Goal: Obtain resource: Download file/media

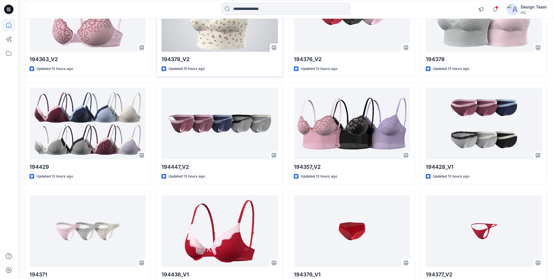
scroll to position [759, 0]
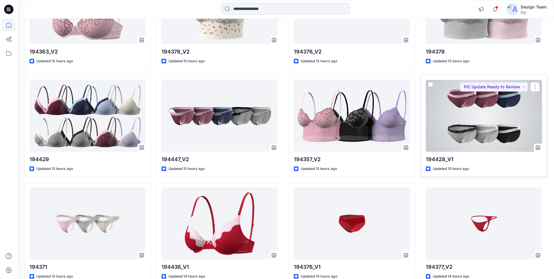
click at [501, 136] on div at bounding box center [484, 116] width 116 height 72
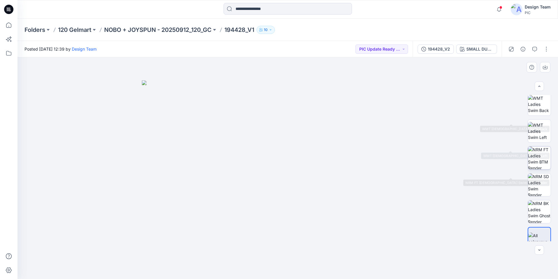
scroll to position [117, 0]
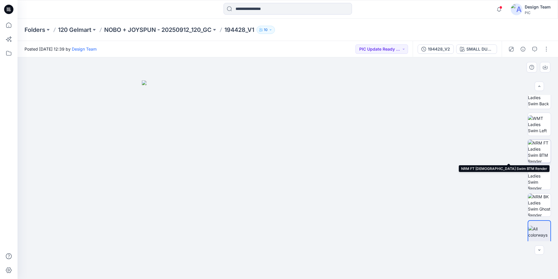
click at [532, 156] on img at bounding box center [539, 151] width 23 height 23
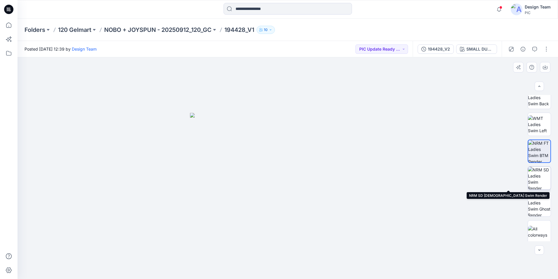
click at [538, 177] on img at bounding box center [539, 177] width 23 height 23
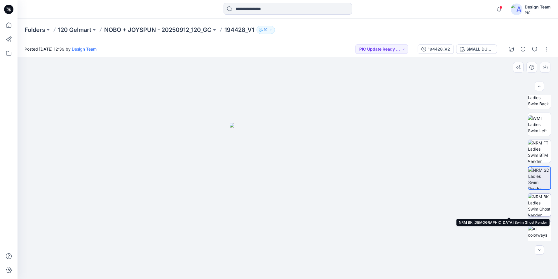
click at [539, 204] on img at bounding box center [539, 204] width 23 height 23
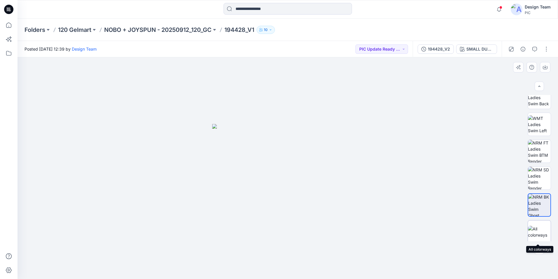
click at [539, 230] on img at bounding box center [539, 231] width 23 height 12
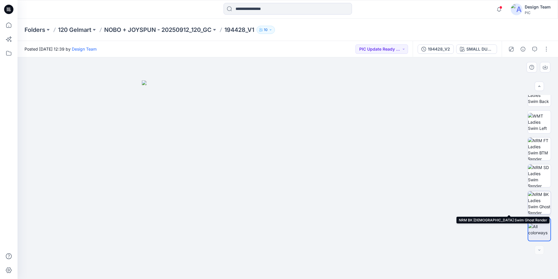
click at [539, 202] on img at bounding box center [539, 202] width 23 height 23
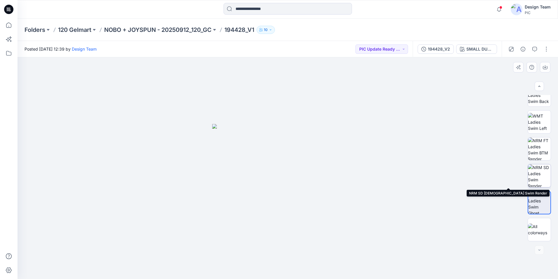
click at [539, 174] on img at bounding box center [539, 175] width 23 height 23
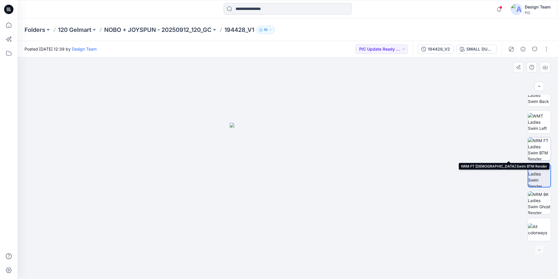
click at [539, 147] on img at bounding box center [539, 148] width 23 height 23
click at [542, 147] on img at bounding box center [540, 149] width 22 height 22
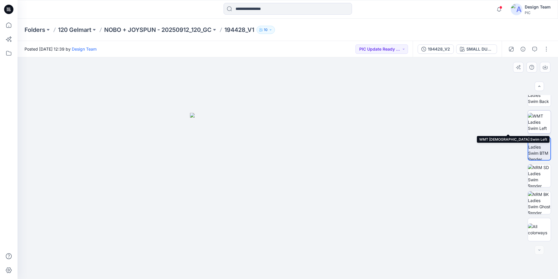
click at [539, 121] on img at bounding box center [539, 122] width 23 height 18
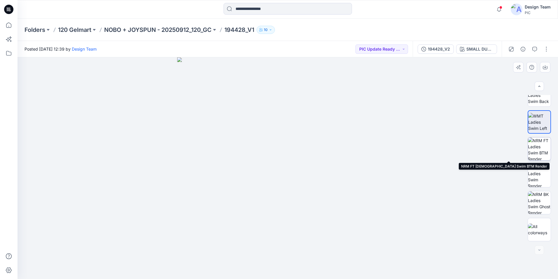
click at [539, 147] on img at bounding box center [539, 148] width 23 height 23
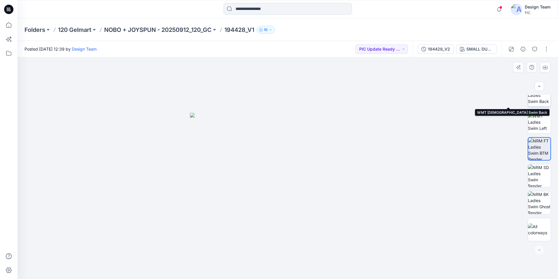
click at [540, 104] on img at bounding box center [539, 95] width 23 height 18
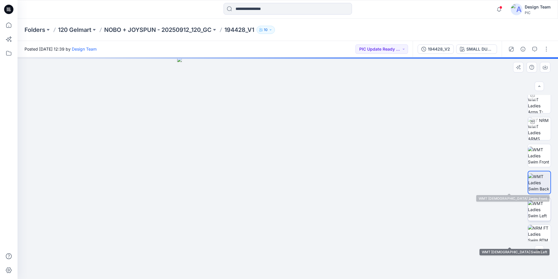
scroll to position [2, 0]
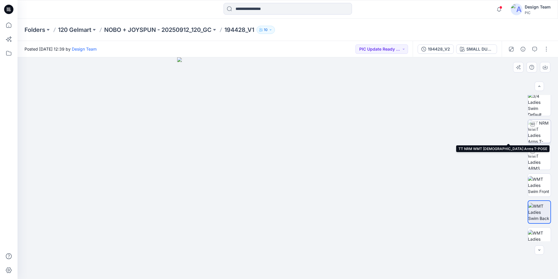
click at [538, 134] on img at bounding box center [539, 131] width 23 height 23
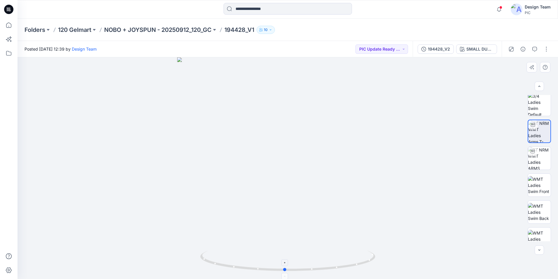
drag, startPoint x: 289, startPoint y: 271, endPoint x: 286, endPoint y: 272, distance: 3.0
click at [286, 272] on icon at bounding box center [288, 261] width 177 height 22
click at [537, 135] on img at bounding box center [540, 131] width 22 height 22
click at [539, 157] on img at bounding box center [539, 158] width 23 height 23
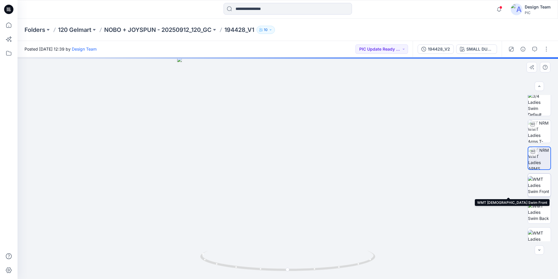
click at [539, 188] on img at bounding box center [539, 185] width 23 height 18
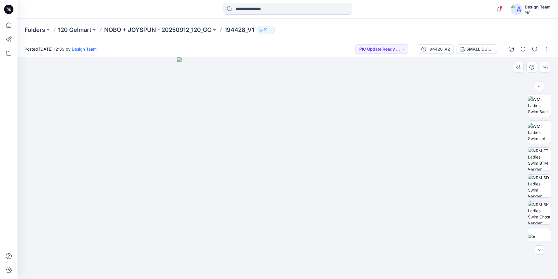
scroll to position [119, 0]
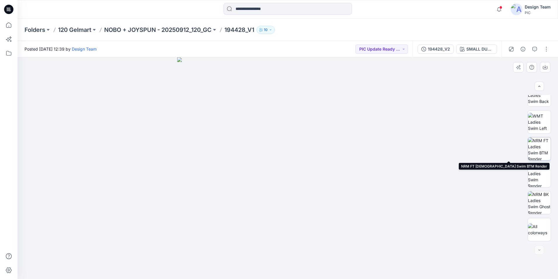
click at [539, 148] on img at bounding box center [539, 148] width 23 height 23
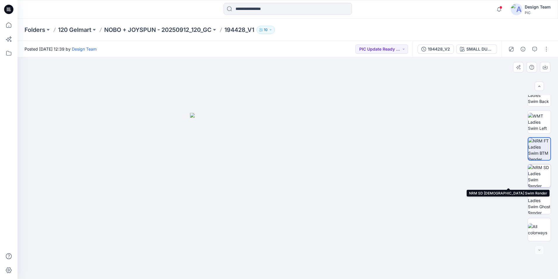
click at [538, 176] on img at bounding box center [539, 175] width 23 height 23
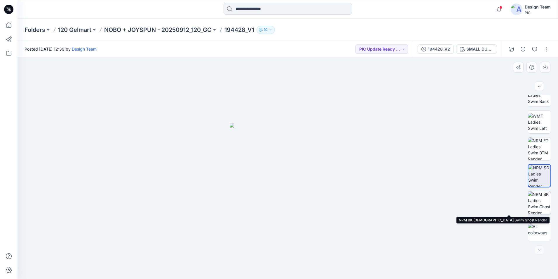
click at [538, 201] on img at bounding box center [539, 202] width 23 height 23
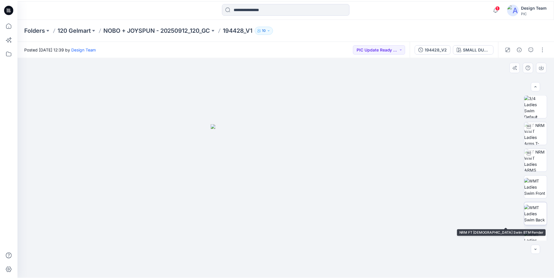
scroll to position [0, 0]
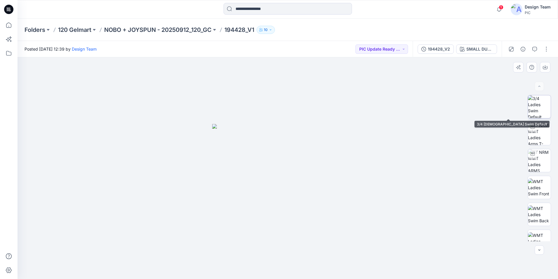
click at [541, 105] on img at bounding box center [539, 106] width 23 height 23
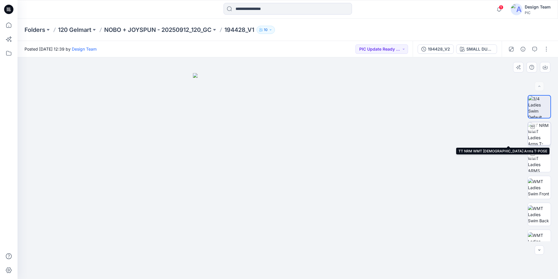
click at [537, 140] on img at bounding box center [539, 133] width 23 height 23
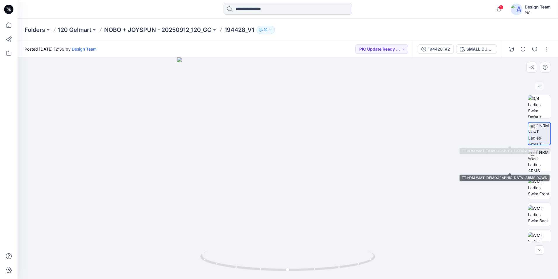
click at [538, 133] on img at bounding box center [540, 133] width 22 height 22
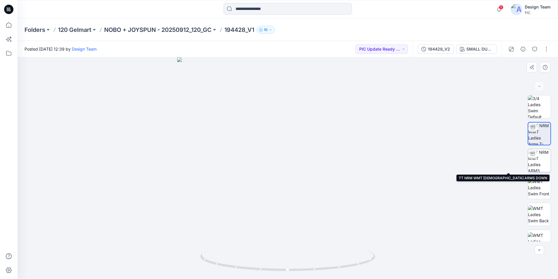
click at [540, 154] on img at bounding box center [539, 160] width 23 height 23
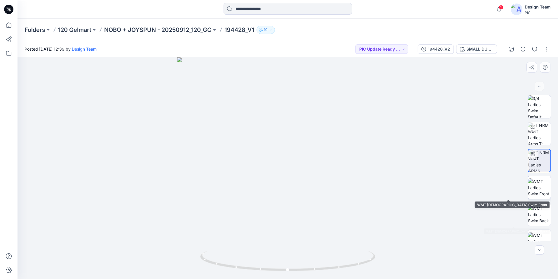
click at [537, 179] on img at bounding box center [539, 187] width 23 height 18
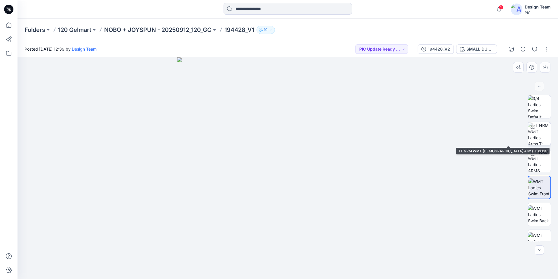
click at [542, 131] on img at bounding box center [539, 133] width 23 height 23
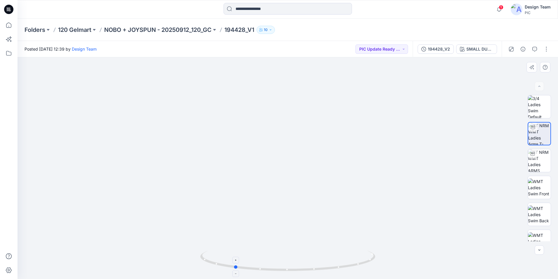
drag, startPoint x: 289, startPoint y: 270, endPoint x: 235, endPoint y: 267, distance: 53.8
click at [235, 267] on circle at bounding box center [236, 267] width 4 height 4
drag, startPoint x: 236, startPoint y: 268, endPoint x: 259, endPoint y: 266, distance: 22.9
click at [259, 266] on icon at bounding box center [288, 261] width 177 height 22
drag, startPoint x: 259, startPoint y: 270, endPoint x: 251, endPoint y: 266, distance: 9.4
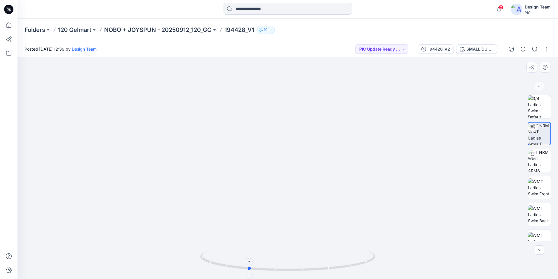
click at [251, 266] on icon at bounding box center [288, 261] width 177 height 22
drag, startPoint x: 244, startPoint y: 268, endPoint x: 272, endPoint y: 267, distance: 27.5
click at [272, 267] on icon at bounding box center [288, 261] width 177 height 22
drag, startPoint x: 270, startPoint y: 269, endPoint x: 239, endPoint y: 244, distance: 39.5
click at [239, 244] on div at bounding box center [288, 167] width 541 height 221
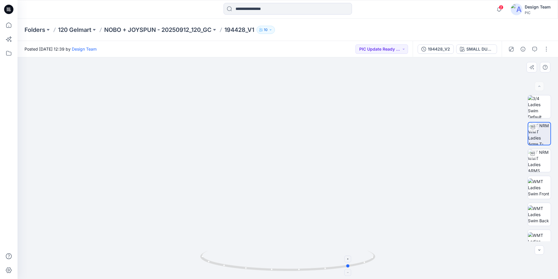
drag, startPoint x: 242, startPoint y: 267, endPoint x: 353, endPoint y: 254, distance: 111.8
click at [353, 254] on icon at bounding box center [288, 261] width 177 height 22
click at [462, 99] on img at bounding box center [287, 103] width 477 height 349
drag, startPoint x: 350, startPoint y: 266, endPoint x: 259, endPoint y: 263, distance: 91.2
click at [259, 263] on icon at bounding box center [288, 261] width 177 height 22
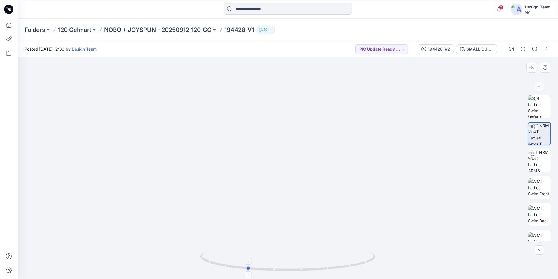
drag, startPoint x: 260, startPoint y: 271, endPoint x: 248, endPoint y: 272, distance: 12.3
click at [248, 272] on icon at bounding box center [288, 261] width 177 height 22
drag, startPoint x: 248, startPoint y: 268, endPoint x: 256, endPoint y: 266, distance: 8.5
click at [256, 266] on icon at bounding box center [288, 261] width 177 height 22
drag, startPoint x: 257, startPoint y: 269, endPoint x: 299, endPoint y: 265, distance: 42.3
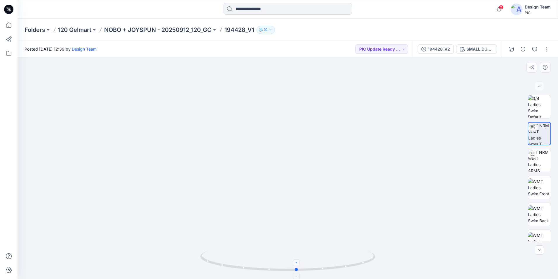
click at [299, 265] on icon at bounding box center [288, 261] width 177 height 22
drag, startPoint x: 296, startPoint y: 271, endPoint x: 308, endPoint y: 260, distance: 15.7
click at [308, 260] on icon at bounding box center [288, 261] width 177 height 22
click at [6, 24] on icon at bounding box center [8, 25] width 13 height 13
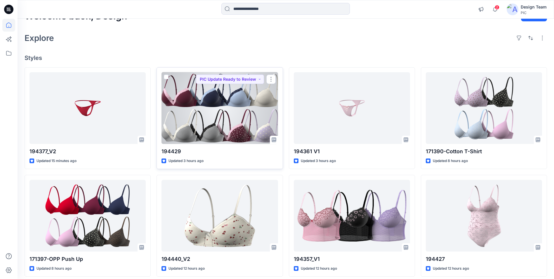
scroll to position [29, 0]
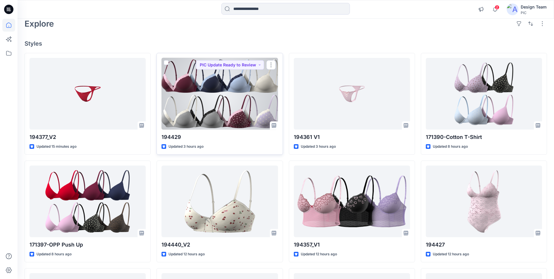
click at [218, 83] on div at bounding box center [219, 94] width 116 height 72
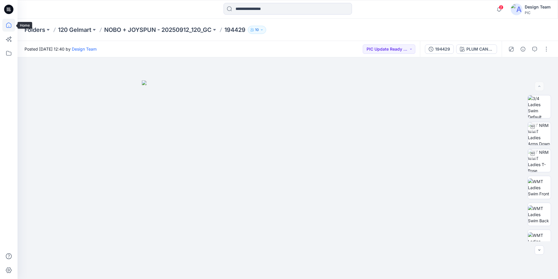
click at [5, 24] on icon at bounding box center [8, 25] width 13 height 13
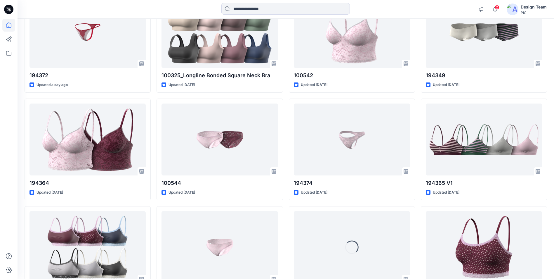
scroll to position [1407, 0]
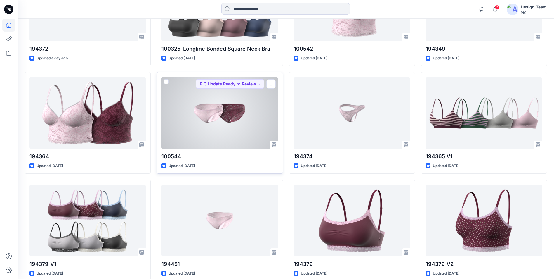
click at [255, 126] on div at bounding box center [219, 113] width 116 height 72
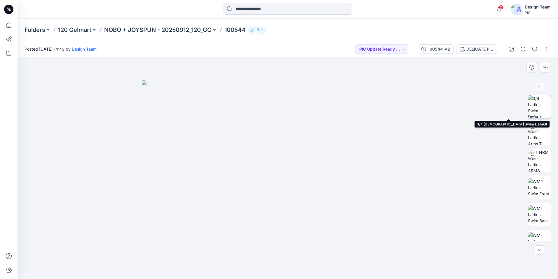
click at [534, 102] on img at bounding box center [539, 106] width 23 height 23
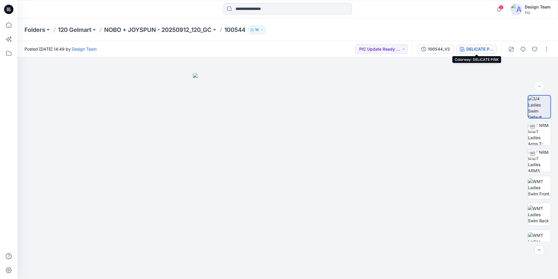
click at [483, 48] on div "DELICATE PINK" at bounding box center [480, 49] width 27 height 6
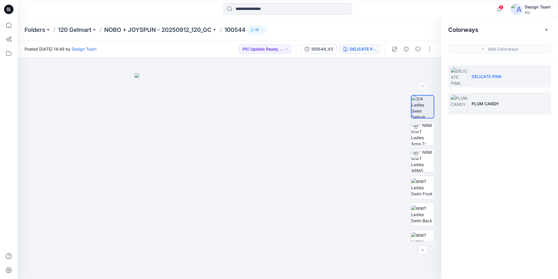
click at [477, 99] on li "PLUM CANDY" at bounding box center [500, 103] width 103 height 22
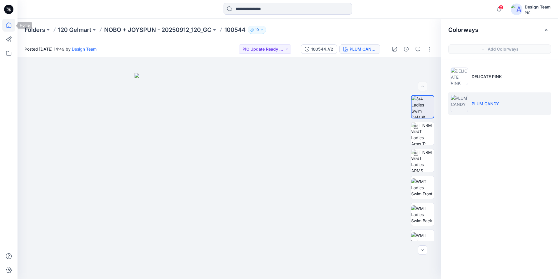
click at [5, 25] on icon at bounding box center [8, 25] width 13 height 13
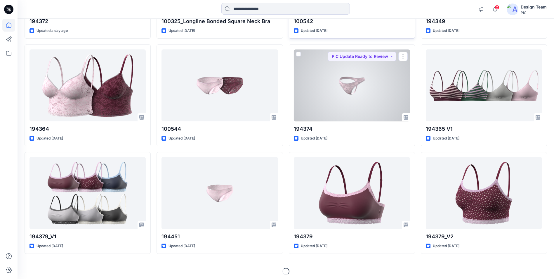
scroll to position [1437, 0]
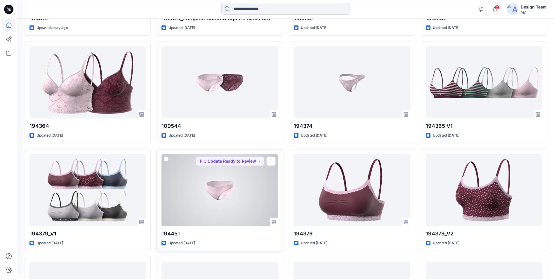
click at [225, 193] on div at bounding box center [219, 190] width 116 height 72
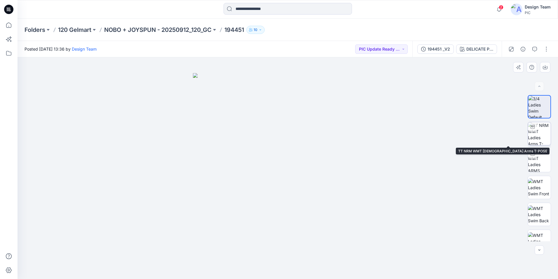
click at [536, 135] on img at bounding box center [539, 133] width 23 height 23
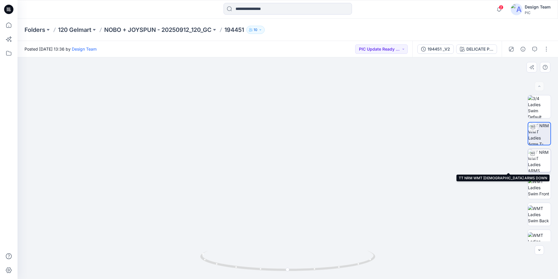
click at [540, 163] on img at bounding box center [539, 160] width 23 height 23
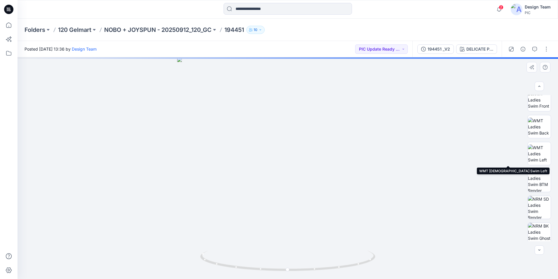
scroll to position [92, 0]
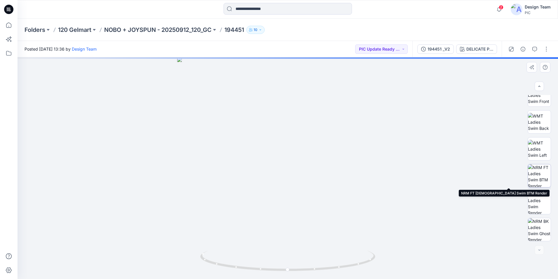
click at [535, 173] on img at bounding box center [539, 175] width 23 height 23
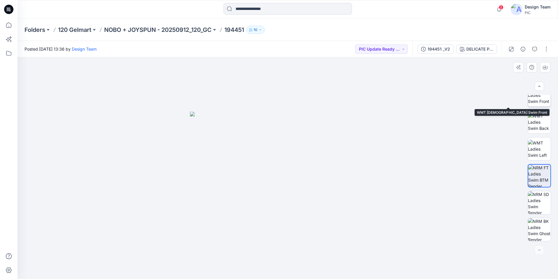
click at [535, 98] on img at bounding box center [539, 95] width 23 height 18
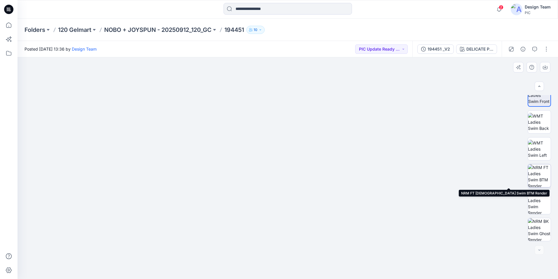
click at [541, 178] on img at bounding box center [539, 175] width 23 height 23
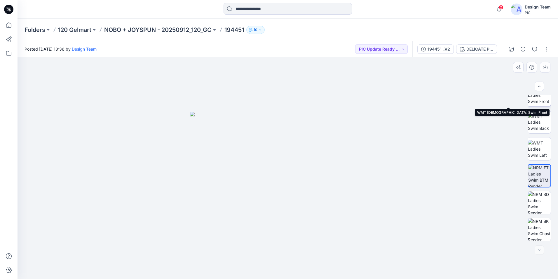
click at [537, 101] on img at bounding box center [539, 95] width 23 height 18
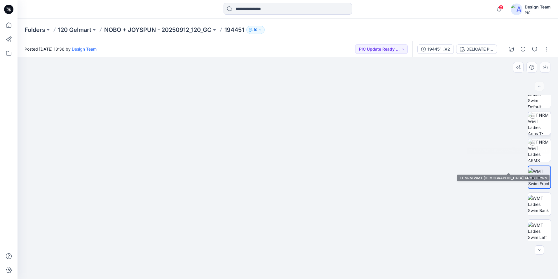
scroll to position [0, 0]
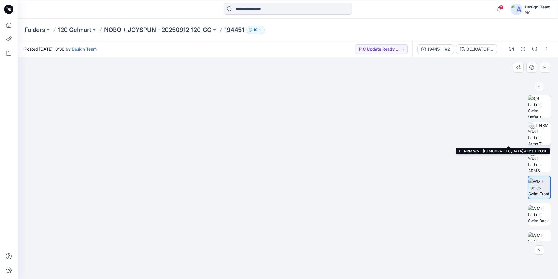
click at [538, 140] on img at bounding box center [539, 133] width 23 height 23
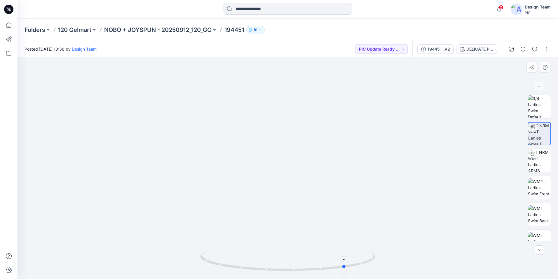
drag, startPoint x: 288, startPoint y: 269, endPoint x: 347, endPoint y: 264, distance: 58.7
click at [347, 264] on icon at bounding box center [288, 261] width 177 height 22
drag, startPoint x: 346, startPoint y: 267, endPoint x: 379, endPoint y: 258, distance: 34.6
click at [379, 258] on div at bounding box center [288, 167] width 541 height 221
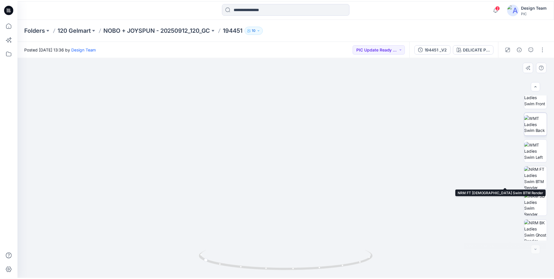
scroll to position [92, 0]
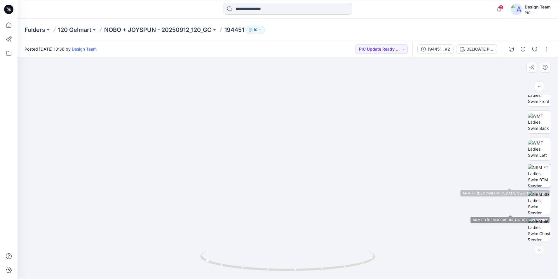
click at [539, 179] on img at bounding box center [539, 175] width 23 height 23
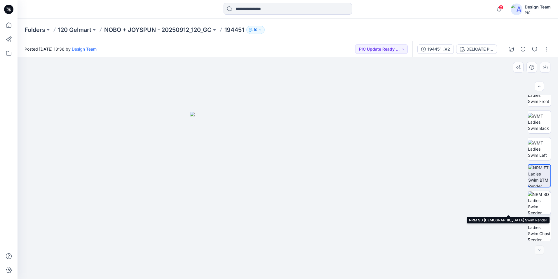
click at [543, 200] on img at bounding box center [539, 202] width 23 height 23
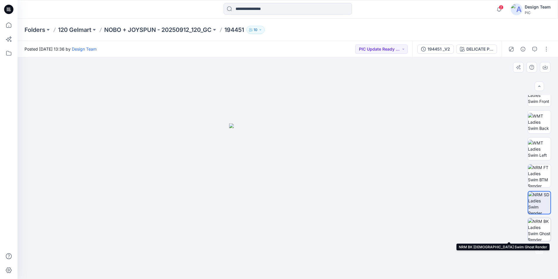
click at [539, 230] on img at bounding box center [539, 229] width 23 height 23
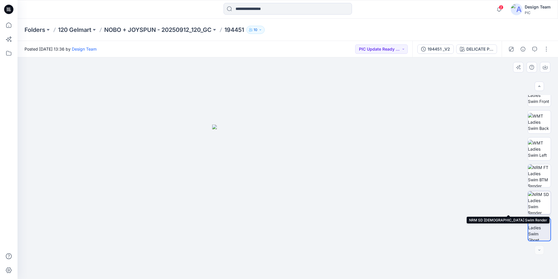
click at [539, 208] on img at bounding box center [539, 202] width 23 height 23
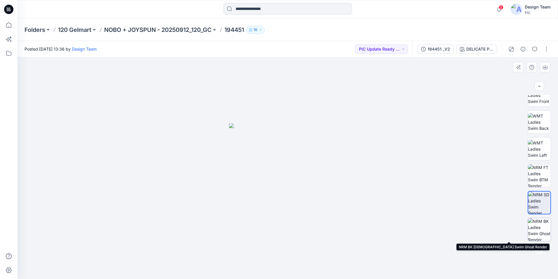
click at [536, 232] on img at bounding box center [539, 229] width 23 height 23
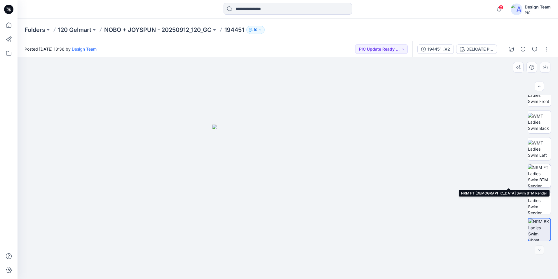
click at [534, 173] on img at bounding box center [539, 175] width 23 height 23
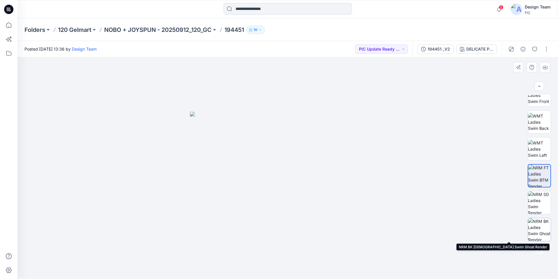
click at [536, 231] on img at bounding box center [539, 229] width 23 height 23
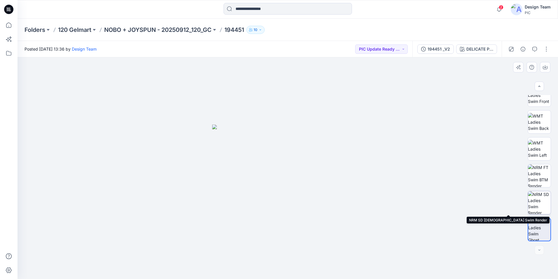
click at [546, 199] on img at bounding box center [539, 202] width 23 height 23
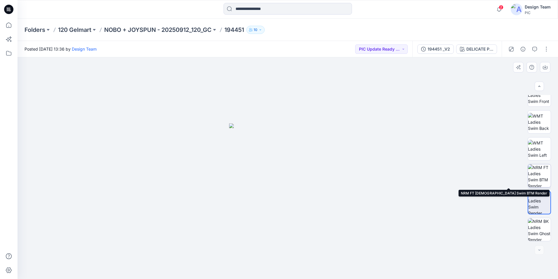
click at [544, 183] on img at bounding box center [539, 175] width 23 height 23
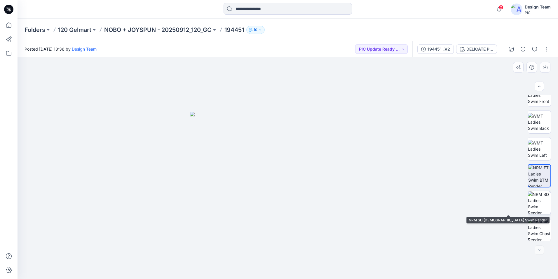
click at [536, 213] on img at bounding box center [539, 202] width 23 height 23
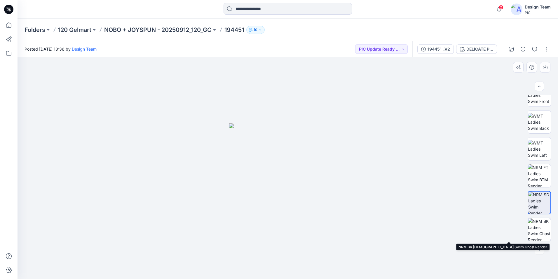
click at [535, 227] on img at bounding box center [539, 229] width 23 height 23
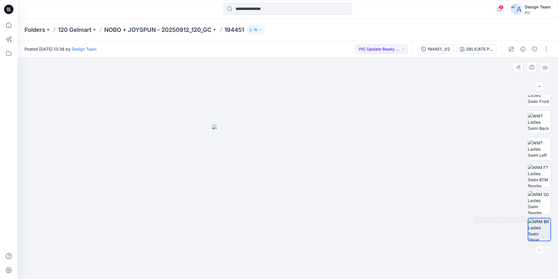
click at [540, 189] on div at bounding box center [539, 168] width 23 height 146
click at [542, 178] on img at bounding box center [539, 175] width 23 height 23
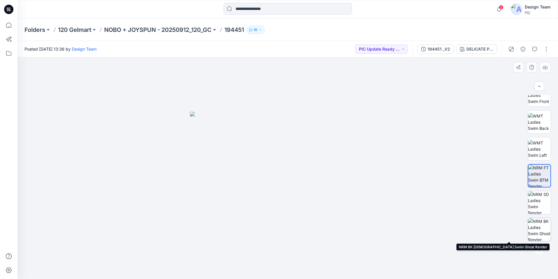
click at [533, 230] on img at bounding box center [539, 229] width 23 height 23
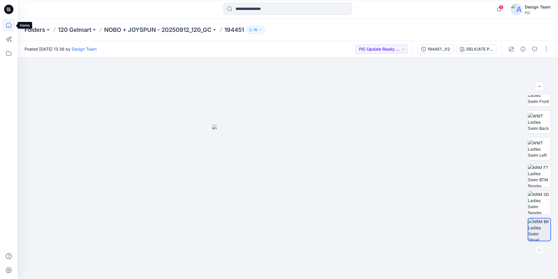
click at [4, 25] on icon at bounding box center [8, 25] width 13 height 13
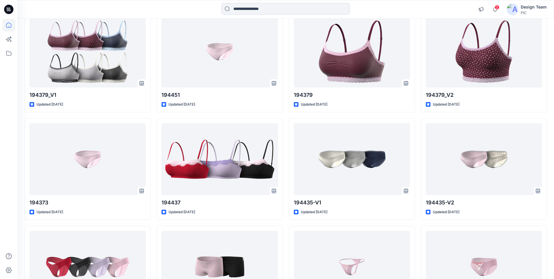
scroll to position [1583, 0]
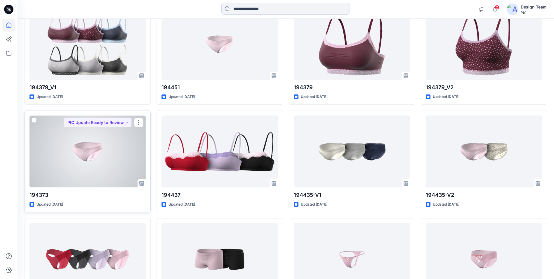
click at [106, 172] on div at bounding box center [87, 151] width 116 height 72
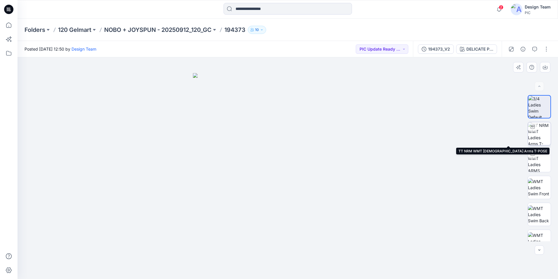
click at [541, 136] on img at bounding box center [539, 133] width 23 height 23
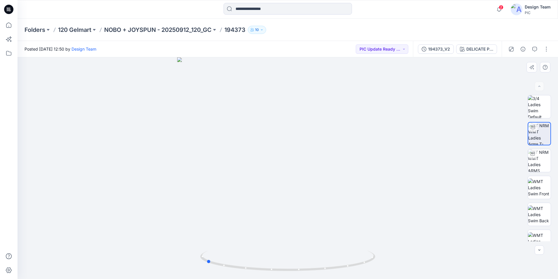
drag, startPoint x: 290, startPoint y: 269, endPoint x: 383, endPoint y: 260, distance: 93.9
click at [383, 260] on div at bounding box center [288, 167] width 541 height 221
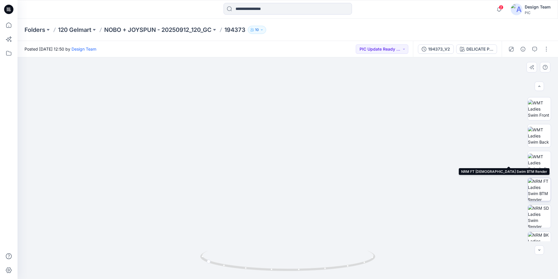
scroll to position [119, 0]
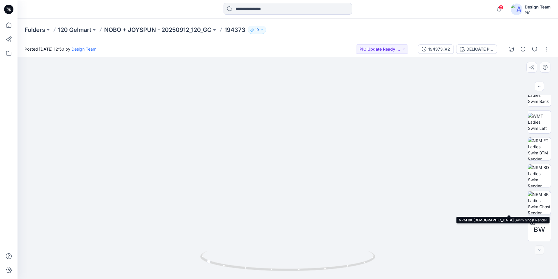
click at [541, 208] on img at bounding box center [539, 202] width 23 height 23
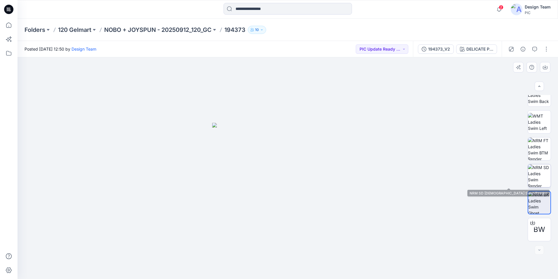
click at [539, 174] on img at bounding box center [539, 175] width 23 height 23
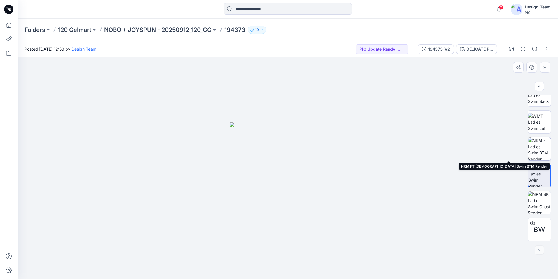
click at [543, 149] on img at bounding box center [539, 148] width 23 height 23
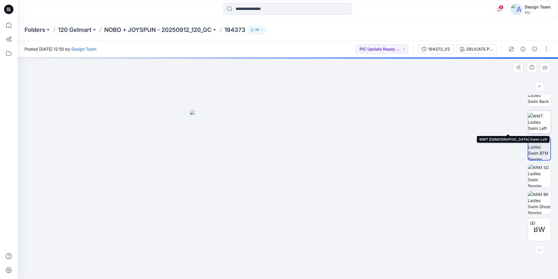
click at [541, 121] on img at bounding box center [539, 122] width 23 height 18
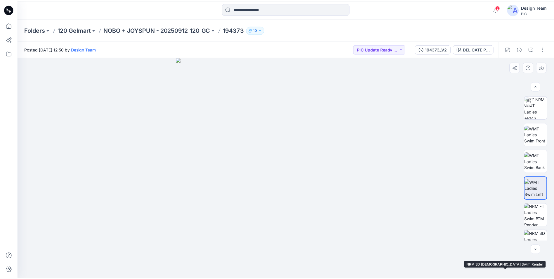
scroll to position [2, 0]
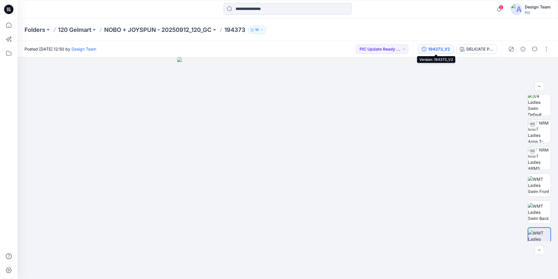
click at [447, 51] on div "194373_V2" at bounding box center [439, 49] width 22 height 6
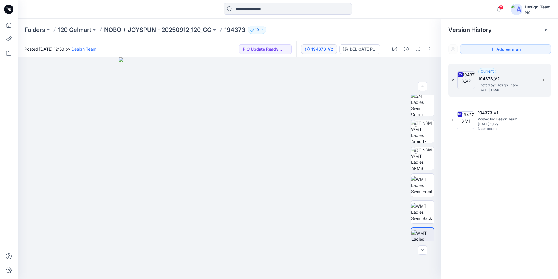
click at [510, 82] on span "Posted by: Design Team" at bounding box center [508, 85] width 58 height 6
click at [284, 134] on img at bounding box center [229, 167] width 221 height 221
click at [420, 134] on img at bounding box center [422, 131] width 23 height 23
drag, startPoint x: 230, startPoint y: 270, endPoint x: 292, endPoint y: 266, distance: 62.0
click at [292, 266] on icon at bounding box center [230, 261] width 177 height 22
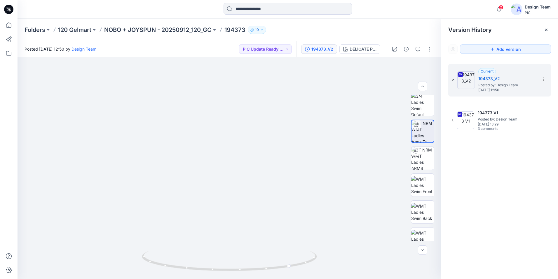
click at [463, 202] on div "2. Current 194373_V2 Posted by: Design Team [DATE] 12:50 1. 194373 V1 Posted by…" at bounding box center [500, 172] width 117 height 230
click at [236, 195] on img at bounding box center [230, 125] width 392 height 307
click at [421, 107] on img at bounding box center [422, 104] width 23 height 23
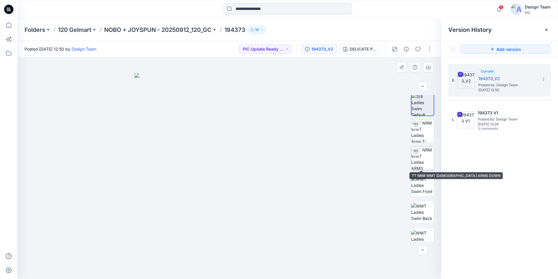
click at [424, 156] on img at bounding box center [422, 158] width 23 height 23
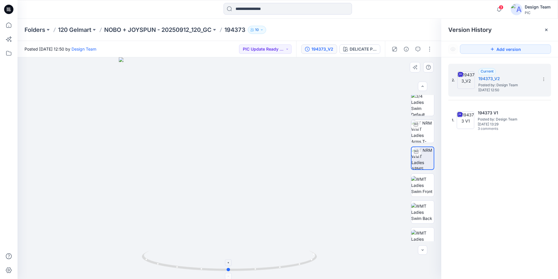
click at [230, 269] on circle at bounding box center [229, 270] width 4 height 4
drag, startPoint x: 229, startPoint y: 269, endPoint x: 211, endPoint y: 272, distance: 17.8
click at [211, 272] on icon at bounding box center [230, 261] width 177 height 22
click at [423, 132] on img at bounding box center [422, 131] width 23 height 23
drag, startPoint x: 229, startPoint y: 269, endPoint x: 240, endPoint y: 284, distance: 18.5
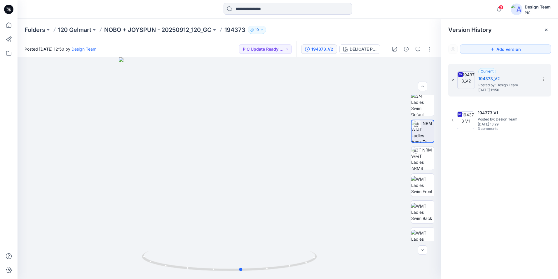
click at [240, 278] on html "3 Notifications RO [PERSON_NAME] commented on 194441_V2 View Style 4 hours ago …" at bounding box center [279, 139] width 558 height 279
click at [12, 26] on icon at bounding box center [8, 25] width 13 height 13
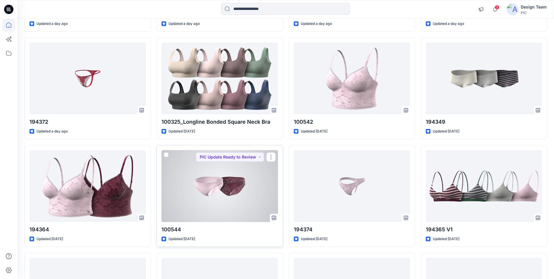
scroll to position [1349, 0]
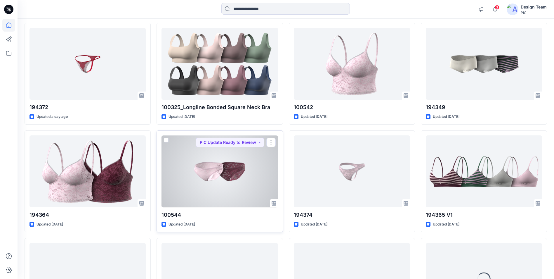
click at [215, 171] on div at bounding box center [219, 171] width 116 height 72
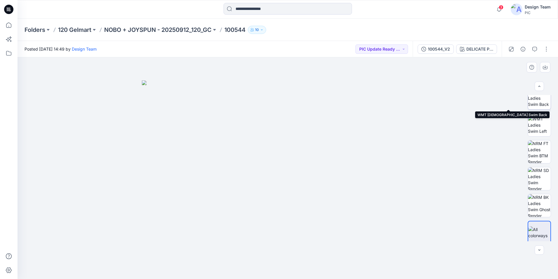
scroll to position [117, 0]
click at [543, 53] on button "button" at bounding box center [546, 48] width 9 height 9
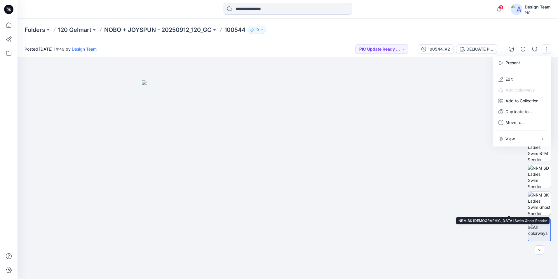
scroll to position [119, 0]
click at [449, 98] on div at bounding box center [288, 167] width 541 height 221
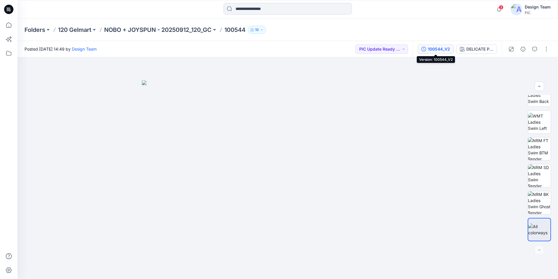
click at [443, 49] on div "100544_V2" at bounding box center [439, 49] width 22 height 6
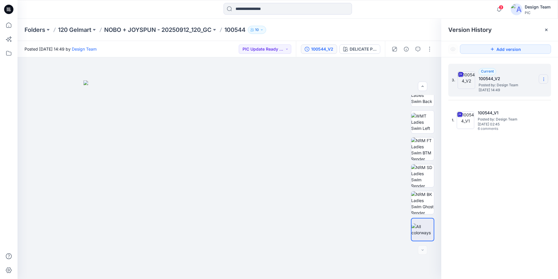
click at [546, 80] on icon at bounding box center [544, 79] width 5 height 5
click at [520, 93] on span "Download Source BW File" at bounding box center [514, 90] width 49 height 7
click at [416, 204] on img at bounding box center [422, 202] width 23 height 23
click at [422, 225] on img at bounding box center [422, 229] width 23 height 12
click at [366, 52] on button "DELICATE PINK" at bounding box center [360, 48] width 41 height 9
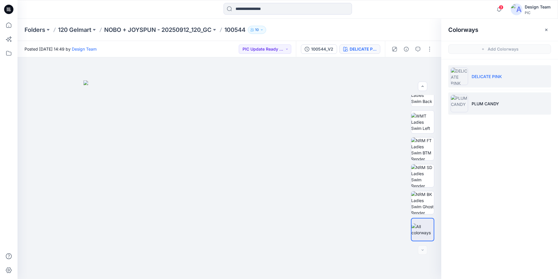
click at [508, 107] on li "PLUM CANDY" at bounding box center [500, 103] width 103 height 22
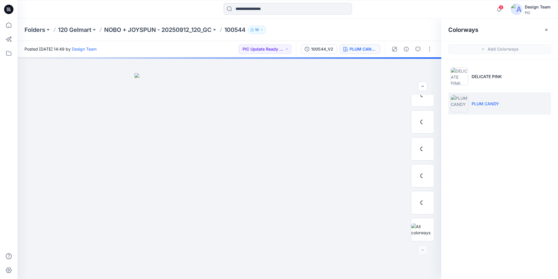
click at [501, 104] on li "PLUM CANDY" at bounding box center [500, 103] width 103 height 22
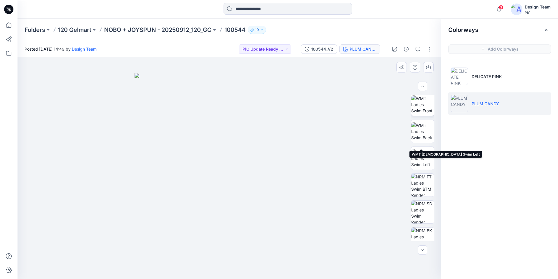
scroll to position [32, 0]
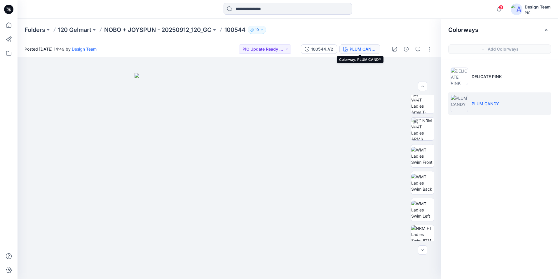
click at [372, 53] on button "PLUM CANDY" at bounding box center [360, 48] width 41 height 9
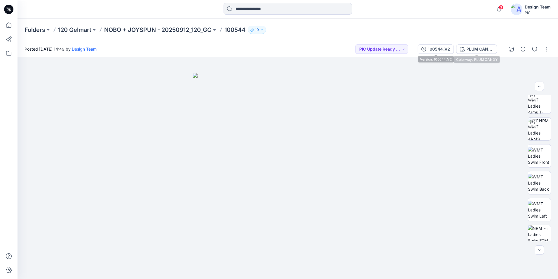
click at [479, 44] on div "100544_V2 PLUM CANDY" at bounding box center [457, 49] width 89 height 16
click at [479, 46] on div "PLUM CANDY" at bounding box center [480, 49] width 27 height 6
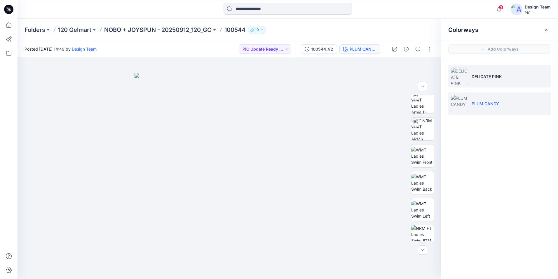
click at [469, 75] on li "DELICATE PINK" at bounding box center [500, 76] width 103 height 22
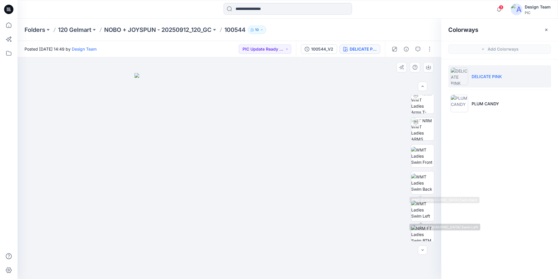
scroll to position [119, 0]
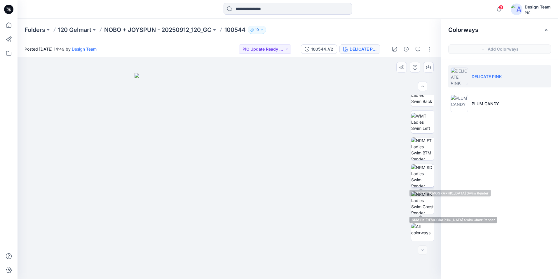
click at [423, 175] on img at bounding box center [422, 175] width 23 height 23
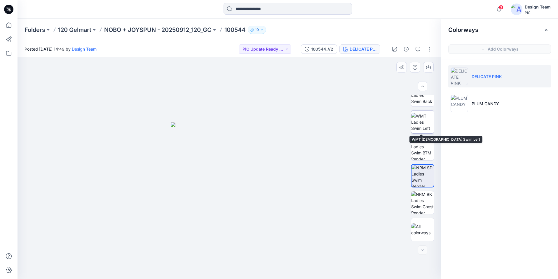
click at [423, 116] on img at bounding box center [422, 122] width 23 height 18
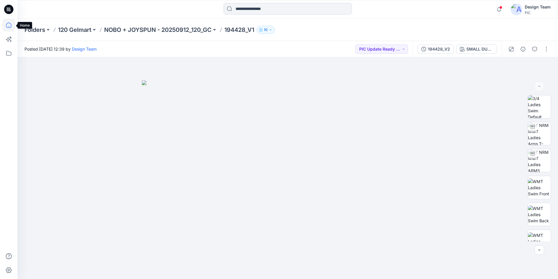
click at [4, 22] on icon at bounding box center [8, 25] width 13 height 13
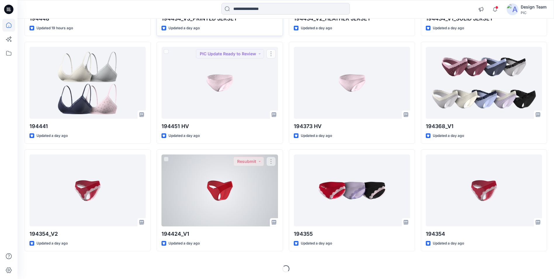
scroll to position [1115, 0]
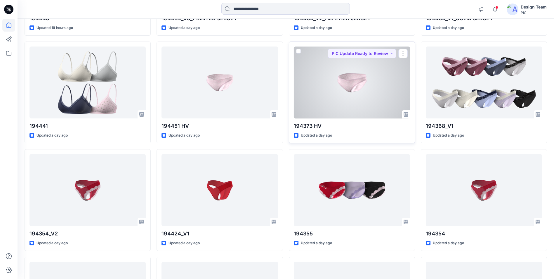
click at [325, 92] on div at bounding box center [352, 82] width 116 height 72
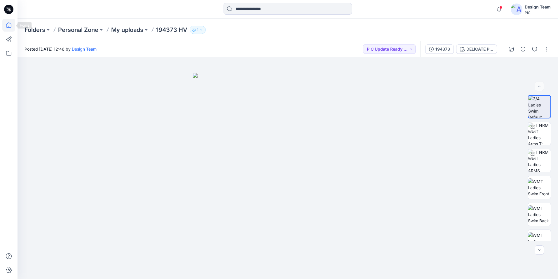
click at [7, 24] on icon at bounding box center [8, 24] width 5 height 5
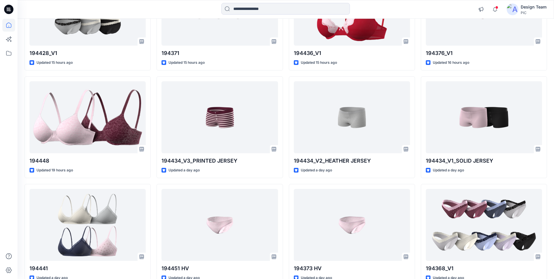
scroll to position [993, 0]
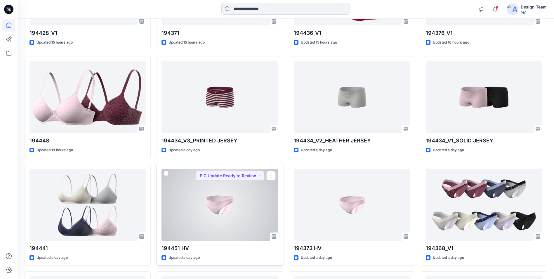
click at [223, 192] on div at bounding box center [219, 205] width 116 height 72
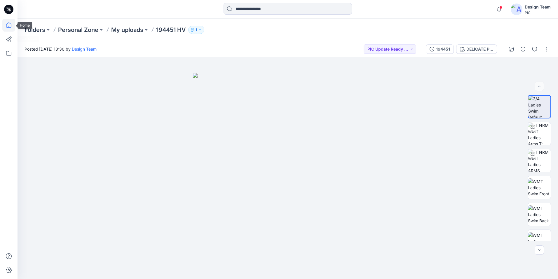
click at [12, 29] on icon at bounding box center [8, 25] width 13 height 13
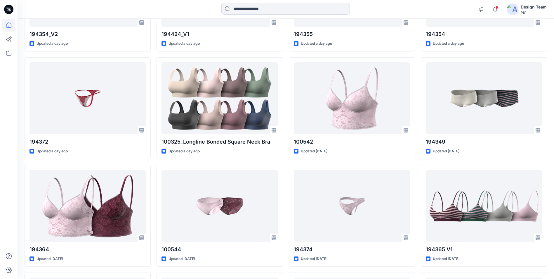
scroll to position [1343, 0]
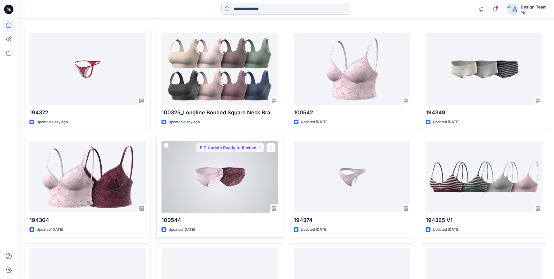
click at [228, 188] on div at bounding box center [219, 176] width 116 height 72
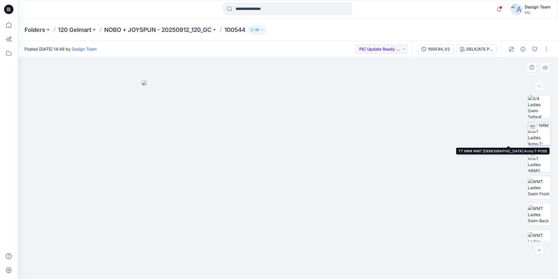
click at [538, 136] on img at bounding box center [539, 133] width 23 height 23
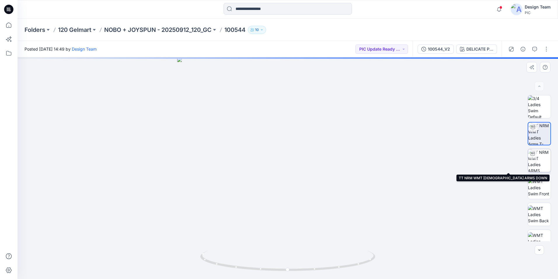
click at [540, 163] on img at bounding box center [539, 160] width 23 height 23
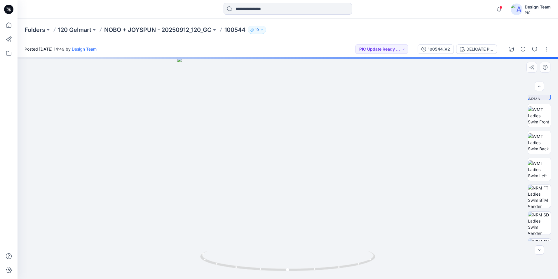
scroll to position [88, 0]
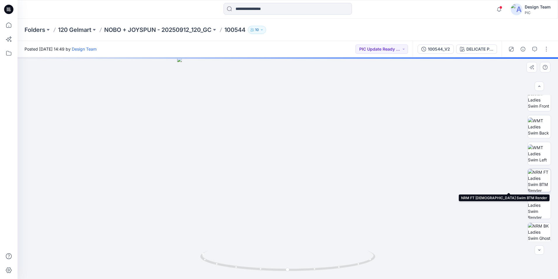
click at [532, 181] on img at bounding box center [539, 180] width 23 height 23
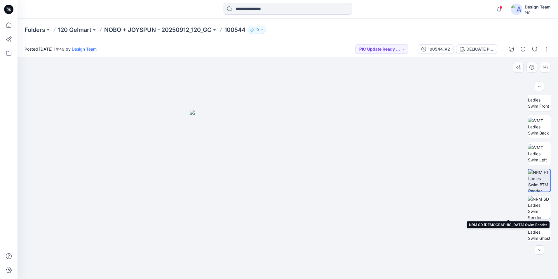
click at [536, 199] on img at bounding box center [539, 207] width 23 height 23
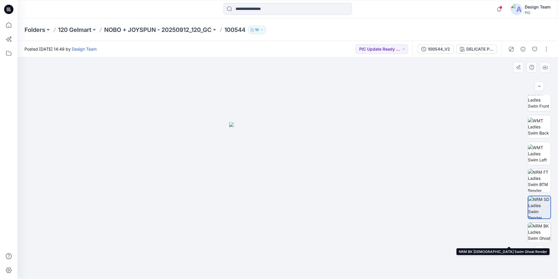
click at [541, 231] on img at bounding box center [539, 234] width 23 height 23
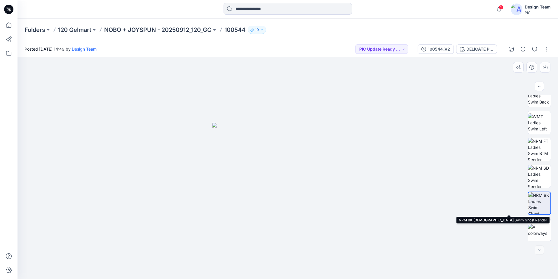
scroll to position [119, 0]
click at [538, 204] on img at bounding box center [540, 202] width 22 height 22
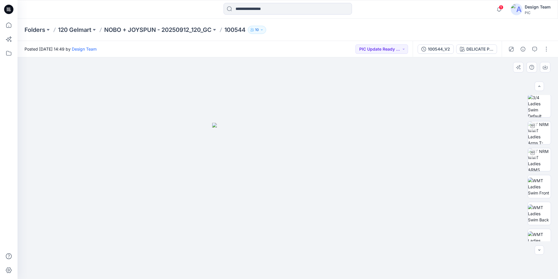
scroll to position [0, 0]
click at [536, 102] on img at bounding box center [539, 106] width 23 height 23
click at [533, 141] on img at bounding box center [539, 133] width 23 height 23
drag, startPoint x: 288, startPoint y: 271, endPoint x: 307, endPoint y: 270, distance: 19.0
click at [307, 270] on icon at bounding box center [288, 261] width 177 height 22
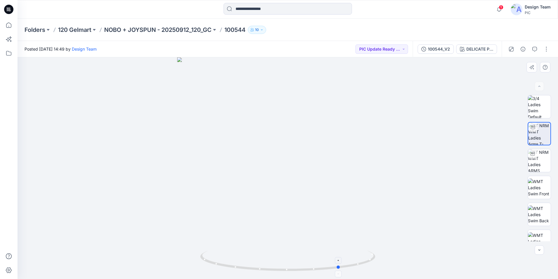
drag, startPoint x: 308, startPoint y: 270, endPoint x: 342, endPoint y: 266, distance: 33.8
click at [342, 266] on icon at bounding box center [288, 261] width 177 height 22
drag, startPoint x: 340, startPoint y: 268, endPoint x: 352, endPoint y: 268, distance: 11.7
click at [352, 268] on icon at bounding box center [288, 261] width 177 height 22
drag, startPoint x: 351, startPoint y: 267, endPoint x: 362, endPoint y: 266, distance: 11.1
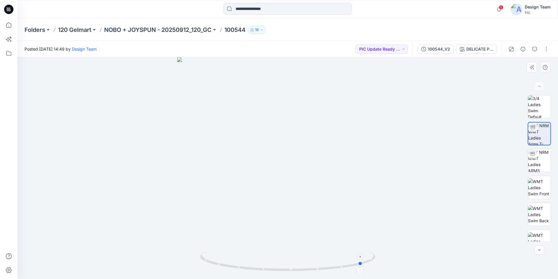
click at [362, 266] on icon at bounding box center [288, 261] width 177 height 22
drag, startPoint x: 362, startPoint y: 265, endPoint x: 378, endPoint y: 253, distance: 19.6
click at [378, 253] on div at bounding box center [288, 167] width 541 height 221
drag, startPoint x: 206, startPoint y: 260, endPoint x: 248, endPoint y: 263, distance: 41.3
click at [248, 263] on icon at bounding box center [288, 261] width 177 height 22
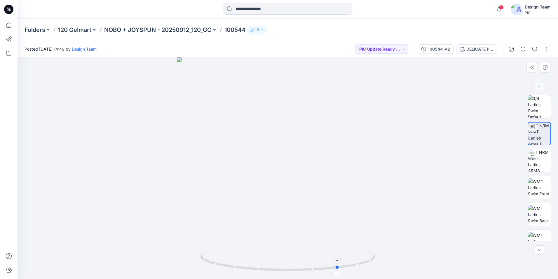
drag, startPoint x: 248, startPoint y: 269, endPoint x: 342, endPoint y: 258, distance: 95.0
click at [342, 258] on icon at bounding box center [288, 261] width 177 height 22
drag, startPoint x: 338, startPoint y: 268, endPoint x: 311, endPoint y: 266, distance: 27.3
click at [311, 266] on icon at bounding box center [288, 261] width 177 height 22
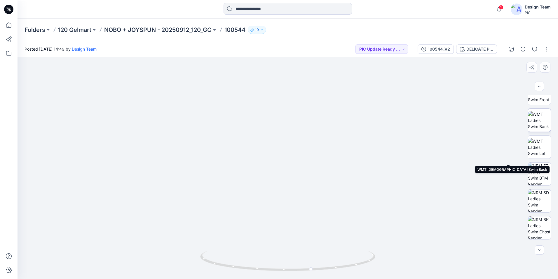
scroll to position [117, 0]
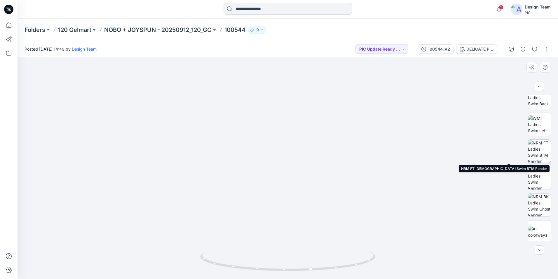
click at [542, 149] on img at bounding box center [539, 151] width 23 height 23
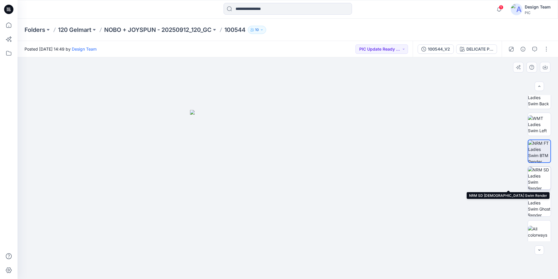
click at [540, 175] on img at bounding box center [539, 177] width 23 height 23
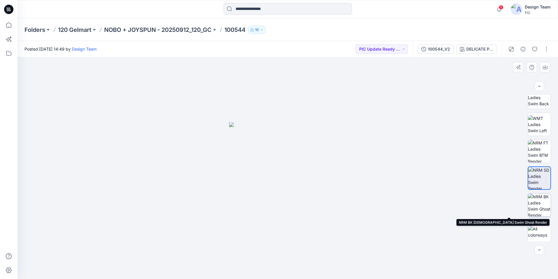
click at [544, 204] on img at bounding box center [539, 204] width 23 height 23
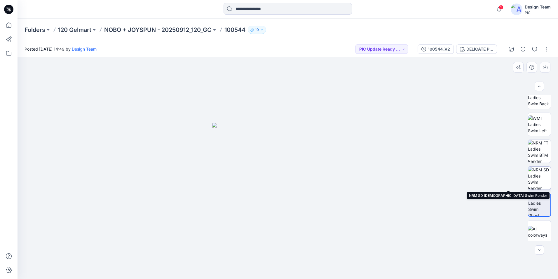
click at [543, 184] on img at bounding box center [539, 177] width 23 height 23
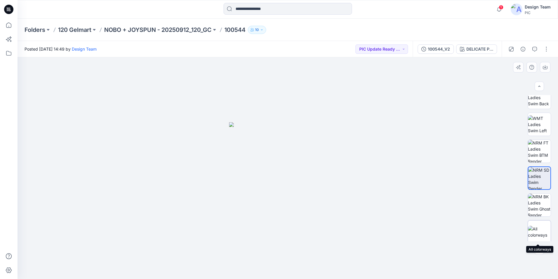
click at [535, 236] on img at bounding box center [539, 231] width 23 height 12
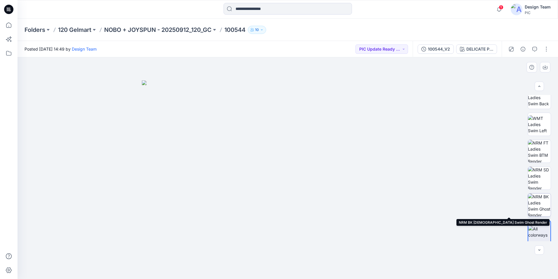
click at [543, 204] on img at bounding box center [539, 204] width 23 height 23
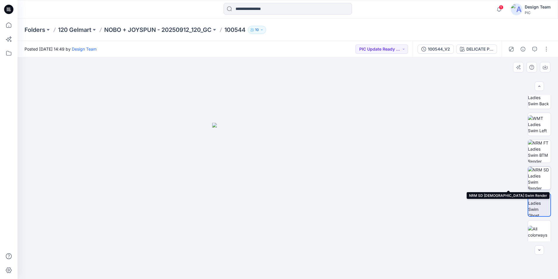
click at [539, 178] on img at bounding box center [539, 177] width 23 height 23
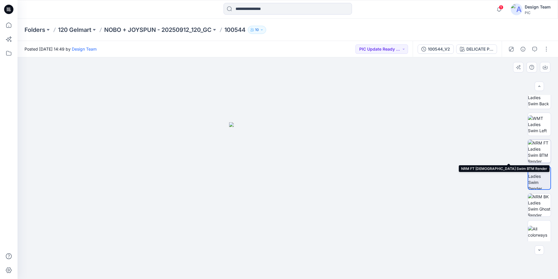
click at [538, 149] on img at bounding box center [539, 151] width 23 height 23
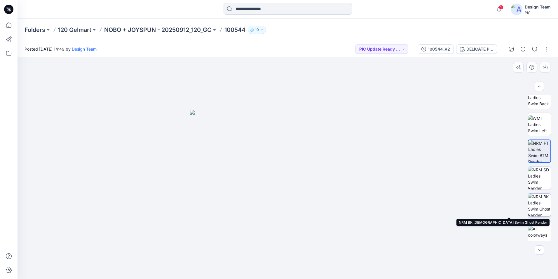
click at [542, 210] on img at bounding box center [539, 204] width 23 height 23
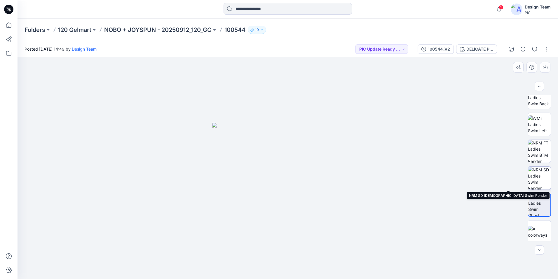
click at [542, 185] on img at bounding box center [539, 177] width 23 height 23
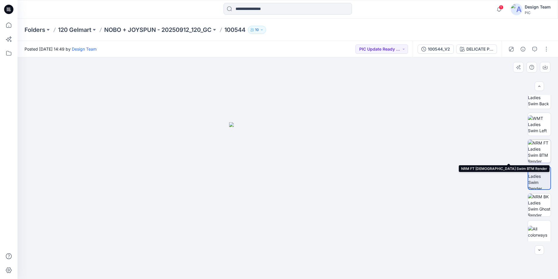
click at [542, 147] on img at bounding box center [539, 151] width 23 height 23
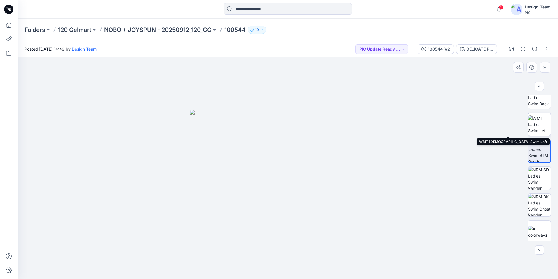
click at [541, 128] on img at bounding box center [539, 124] width 23 height 18
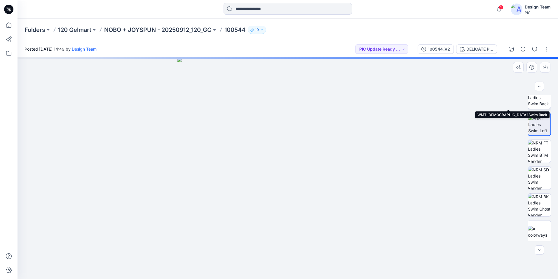
click at [538, 100] on img at bounding box center [539, 97] width 23 height 18
